Goal: Task Accomplishment & Management: Use online tool/utility

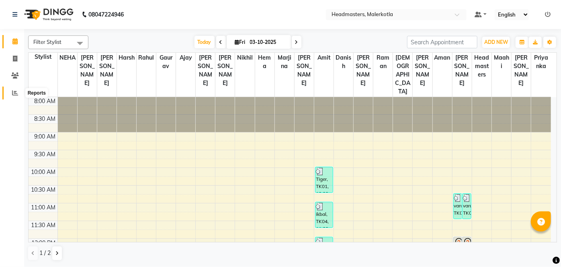
click at [12, 96] on icon at bounding box center [15, 93] width 6 height 6
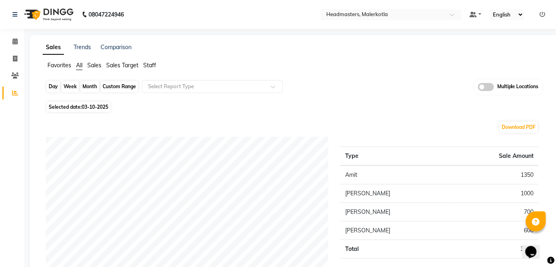
click at [57, 90] on div "Day" at bounding box center [53, 86] width 13 height 11
select select "10"
select select "2025"
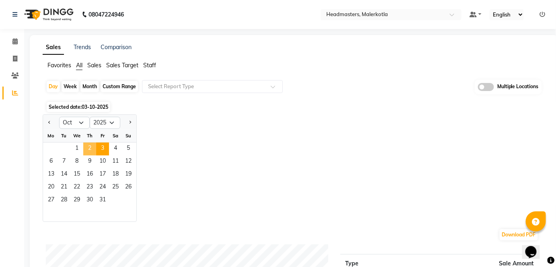
click at [91, 142] on span "2" at bounding box center [89, 148] width 13 height 13
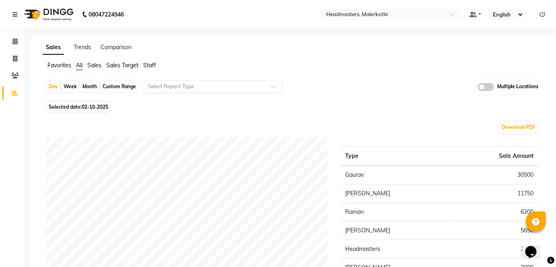
click at [180, 88] on input "text" at bounding box center [204, 86] width 116 height 8
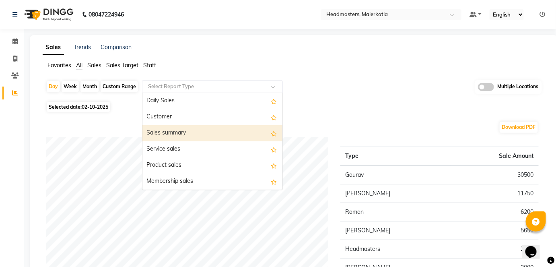
click at [182, 130] on div "Sales summary" at bounding box center [212, 133] width 140 height 16
select select "full_report"
select select "csv"
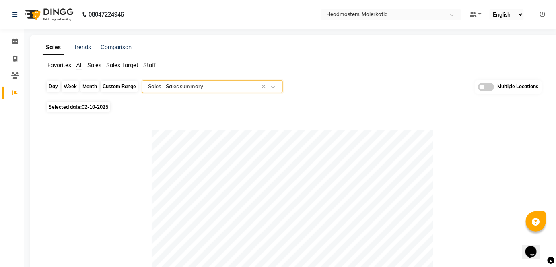
click at [55, 90] on div "Day" at bounding box center [53, 86] width 13 height 11
select select "10"
select select "2025"
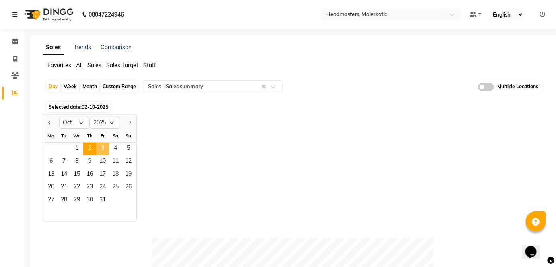
click at [107, 145] on span "3" at bounding box center [102, 148] width 13 height 13
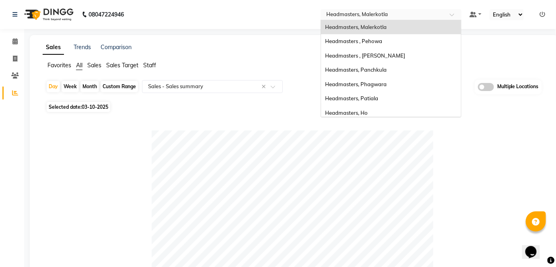
click at [360, 12] on input "text" at bounding box center [383, 15] width 117 height 8
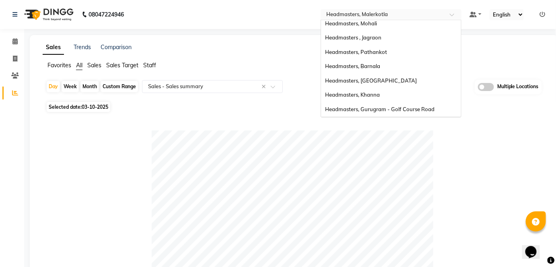
scroll to position [121, 0]
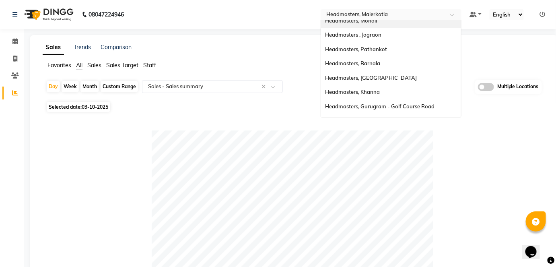
click at [380, 22] on div "Headmasters, Mohali" at bounding box center [391, 21] width 140 height 14
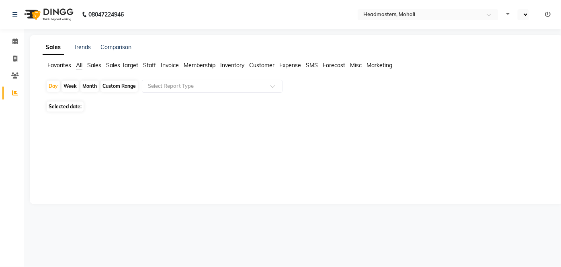
select select "en"
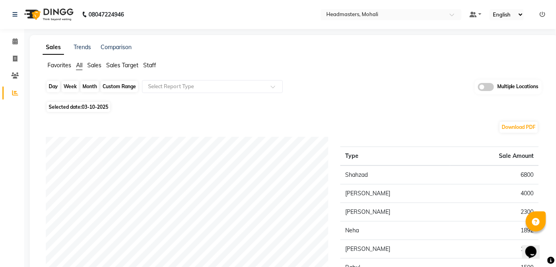
click at [58, 85] on div "Day" at bounding box center [53, 86] width 13 height 11
select select "10"
select select "2025"
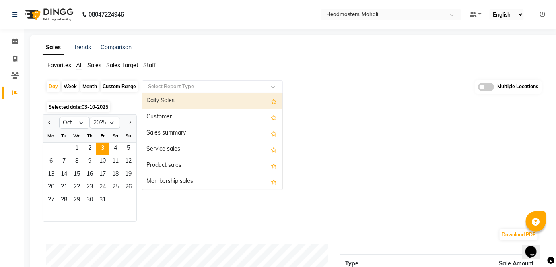
click at [170, 88] on input "text" at bounding box center [204, 86] width 116 height 8
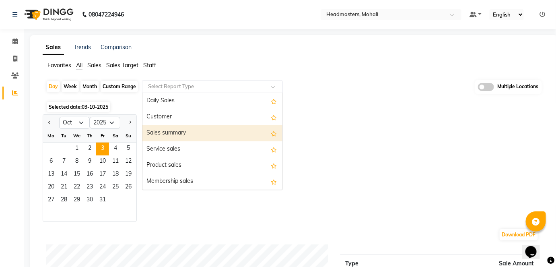
click at [171, 127] on div "Sales summary" at bounding box center [212, 133] width 140 height 16
select select "full_report"
select select "csv"
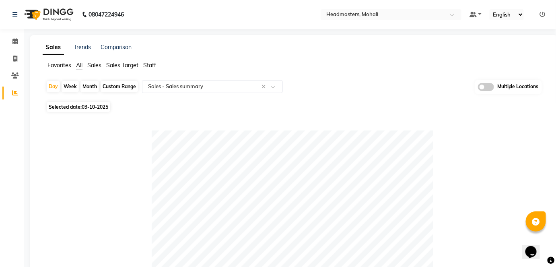
click at [369, 21] on nav "08047224946 Select Location × Headmasters, Mohali Default Panel My Panel Englis…" at bounding box center [278, 14] width 556 height 29
click at [376, 11] on input "text" at bounding box center [383, 15] width 117 height 8
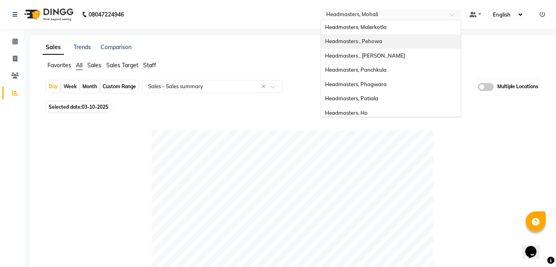
click at [366, 42] on span "Headmasters , Pehowa" at bounding box center [353, 41] width 57 height 6
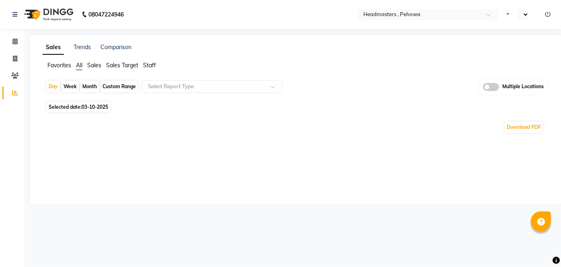
select select "en"
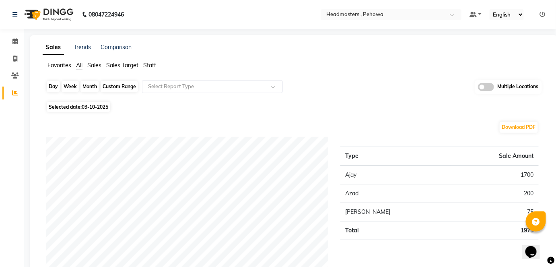
click at [51, 81] on div "Day" at bounding box center [53, 86] width 13 height 11
select select "10"
select select "2025"
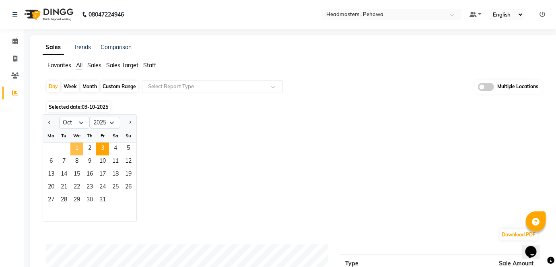
click at [79, 149] on span "1" at bounding box center [76, 148] width 13 height 13
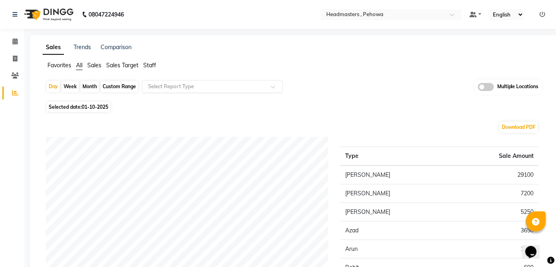
click at [155, 80] on div "Select Report Type" at bounding box center [212, 86] width 141 height 13
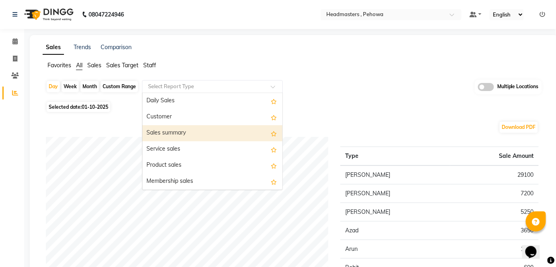
click at [160, 130] on div "Sales summary" at bounding box center [212, 133] width 140 height 16
select select "full_report"
select select "csv"
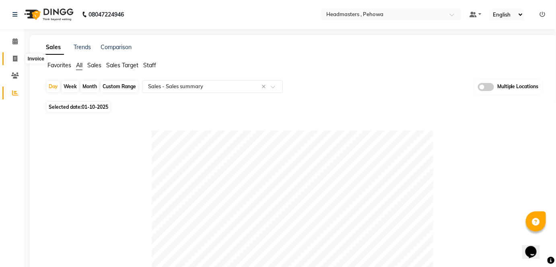
click at [17, 56] on icon at bounding box center [15, 59] width 4 height 6
select select "service"
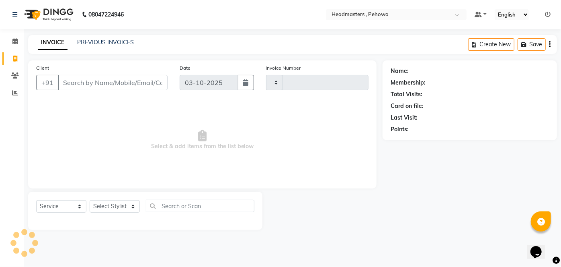
type input "3012"
select select "7727"
click at [113, 40] on link "PREVIOUS INVOICES" at bounding box center [105, 42] width 57 height 7
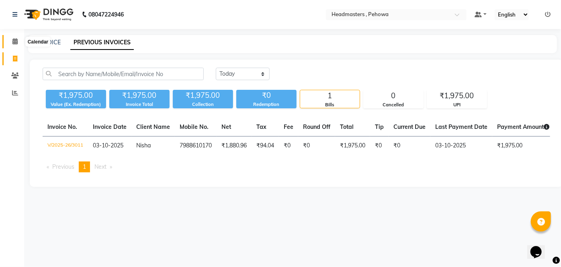
click at [21, 41] on span at bounding box center [15, 41] width 14 height 9
